Goal: Find specific page/section: Find specific page/section

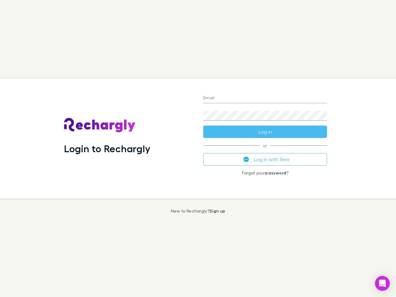
click at [198, 149] on div "Login to Rechargly" at bounding box center [128, 139] width 139 height 120
click at [265, 98] on input "Email" at bounding box center [265, 98] width 124 height 10
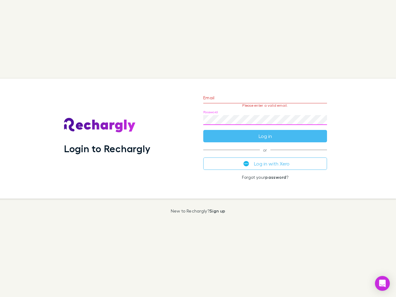
click at [265, 132] on form "Email Please enter a valid email. Password Log in" at bounding box center [265, 116] width 124 height 54
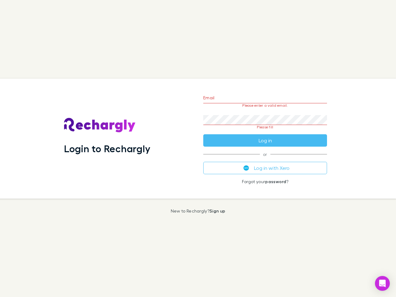
click at [265, 159] on div "Email Please enter a valid email. Password Please fill Log in or Log in with Xe…" at bounding box center [265, 139] width 134 height 120
click at [383, 283] on icon "Open Intercom Messenger" at bounding box center [382, 283] width 6 height 7
